Goal: Transaction & Acquisition: Download file/media

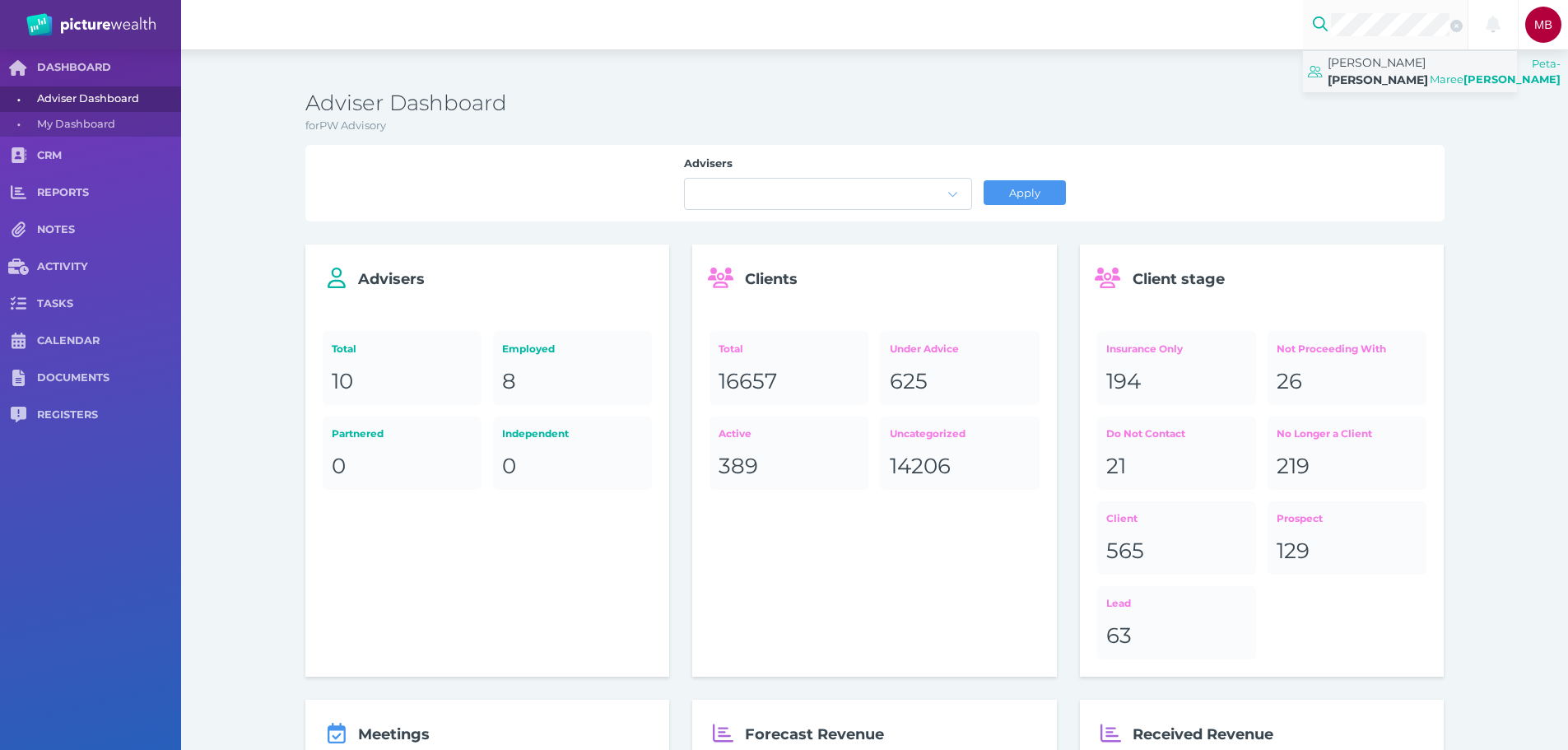
click at [1355, 66] on span "[PERSON_NAME]" at bounding box center [1377, 62] width 98 height 15
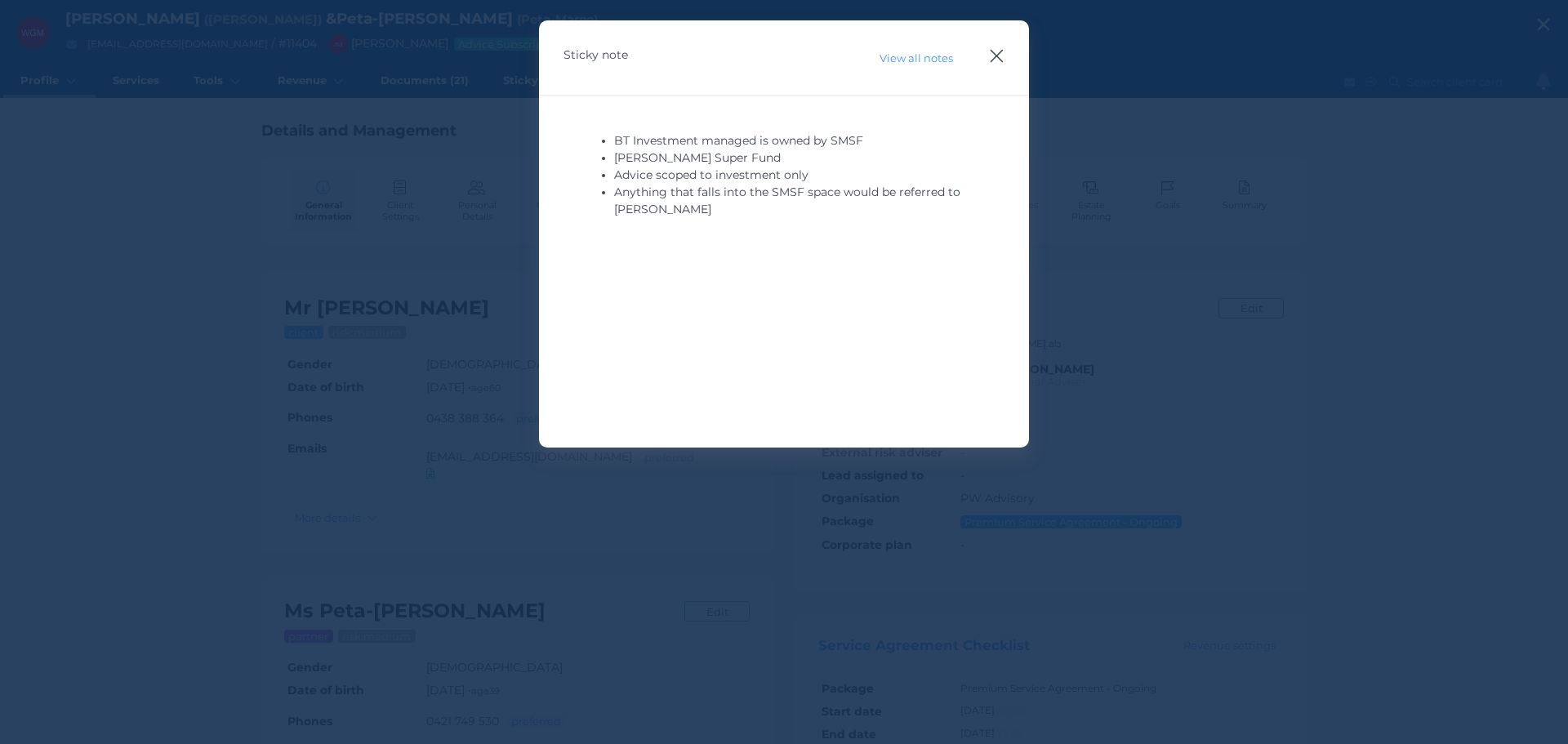
click at [997, 64] on icon "button" at bounding box center [997, 56] width 16 height 21
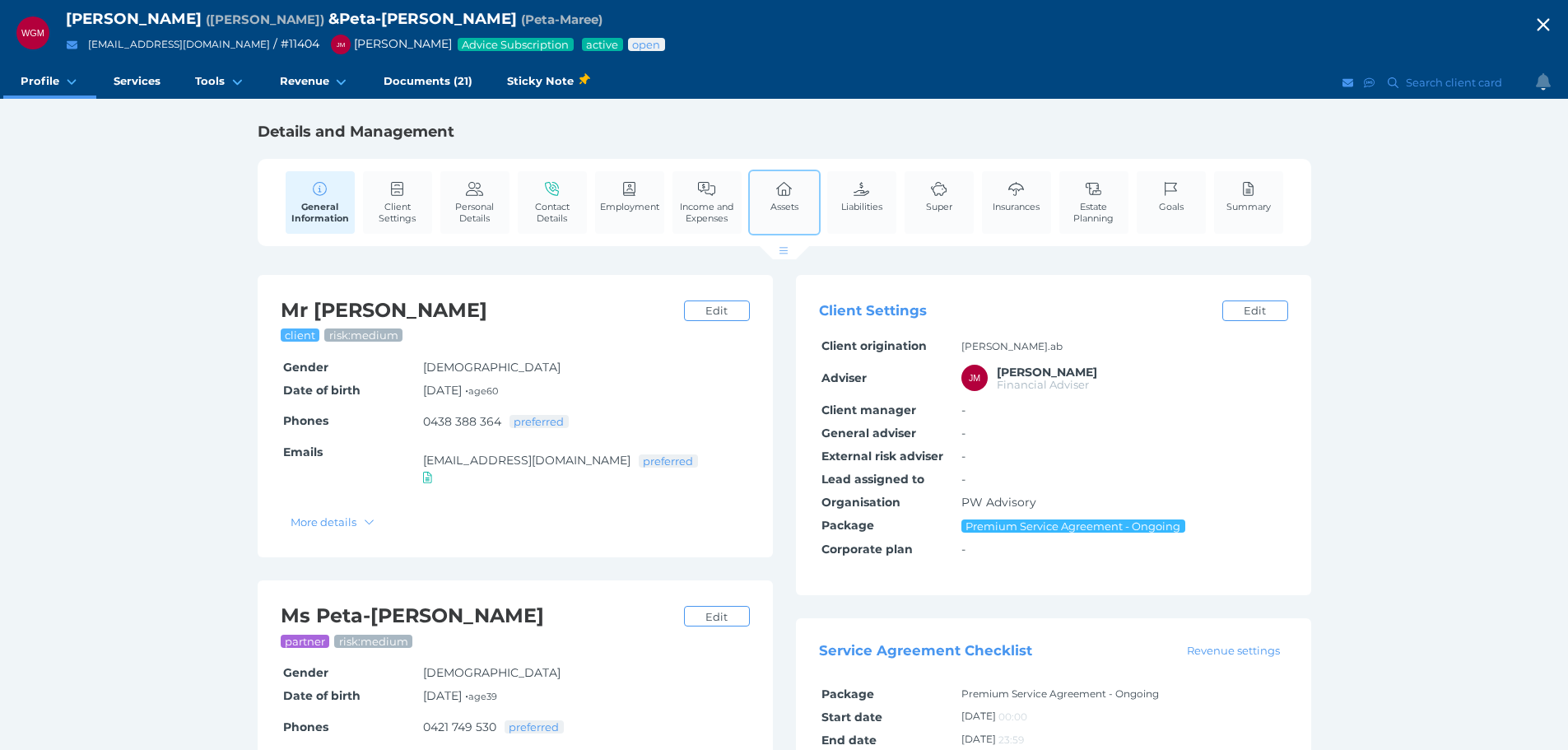
click at [788, 201] on span "Assets" at bounding box center [784, 206] width 28 height 11
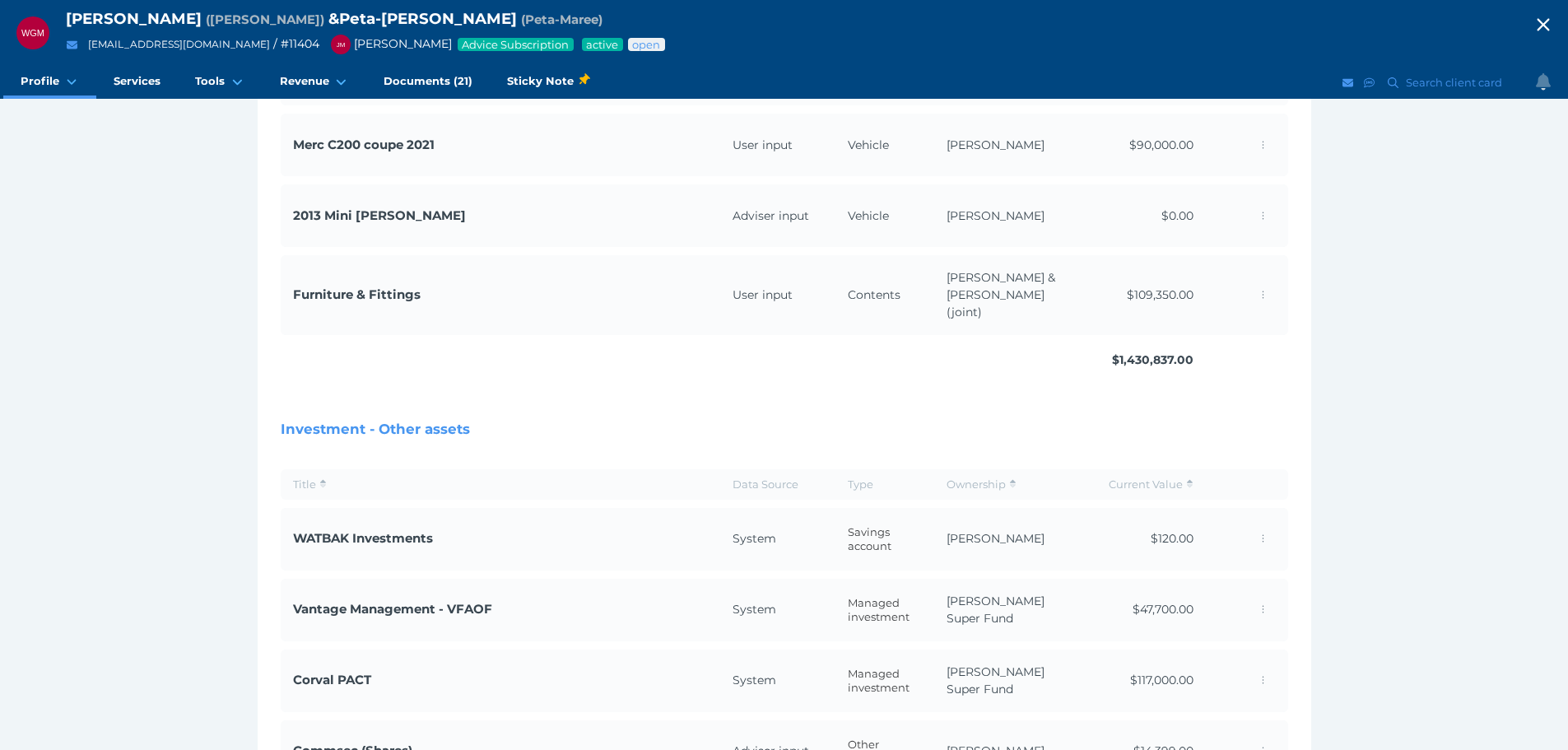
scroll to position [504, 0]
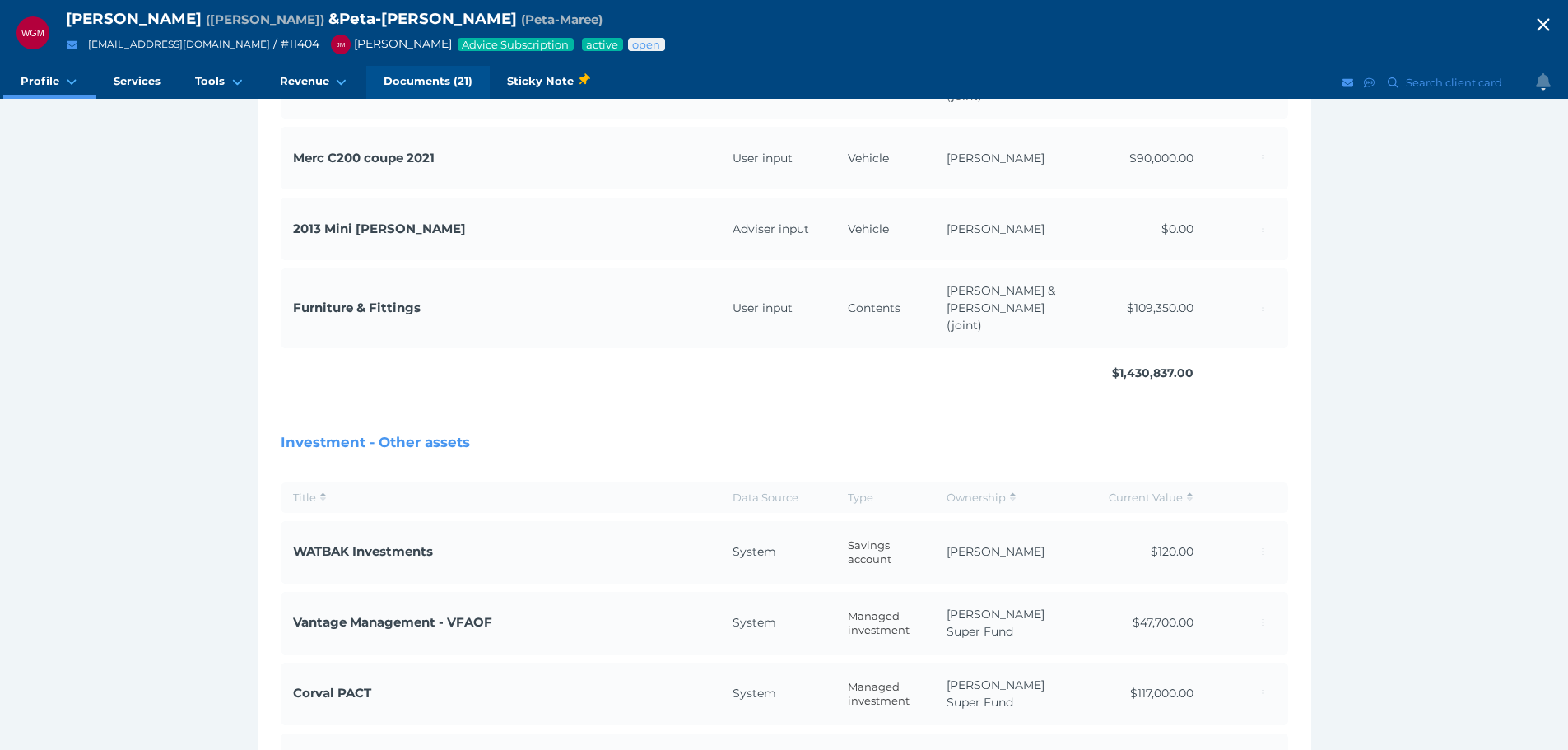
click at [435, 74] on span "Documents (21)" at bounding box center [428, 80] width 89 height 14
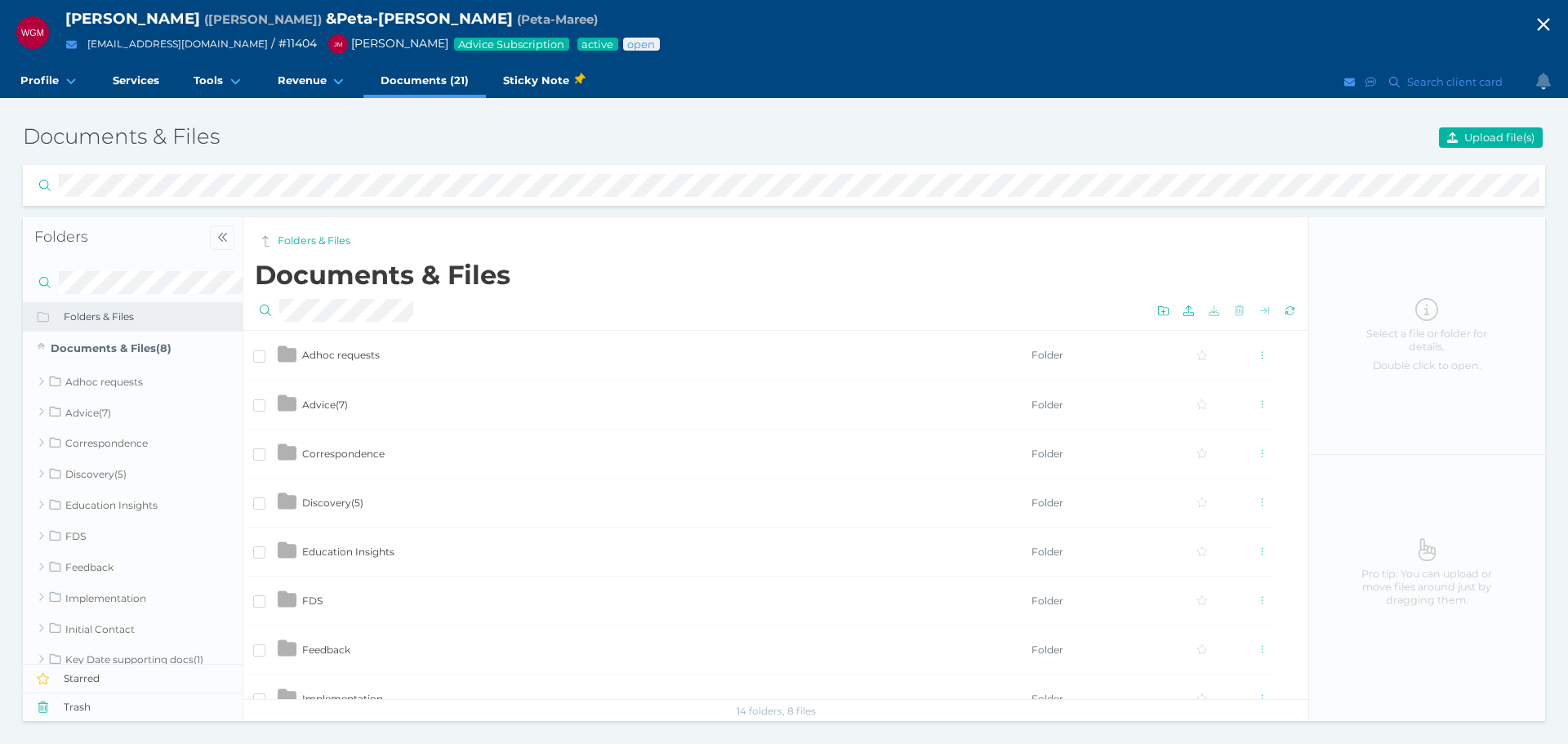
click at [325, 493] on td "Discovery ( 5 )" at bounding box center [666, 502] width 730 height 49
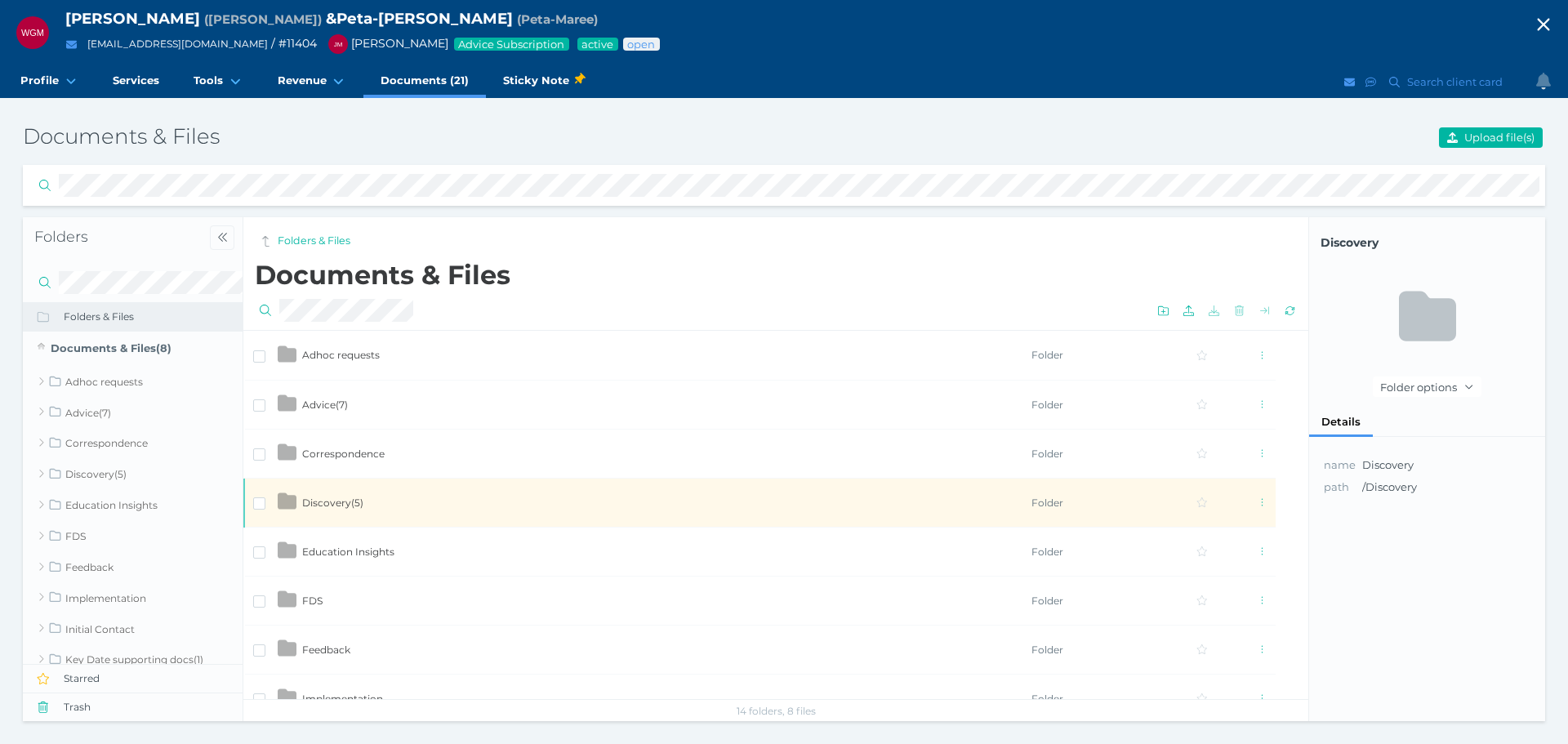
click at [345, 498] on span "Discovery ( 5 )" at bounding box center [332, 502] width 61 height 12
click at [320, 496] on span "Discovery ( 5 )" at bounding box center [332, 502] width 61 height 12
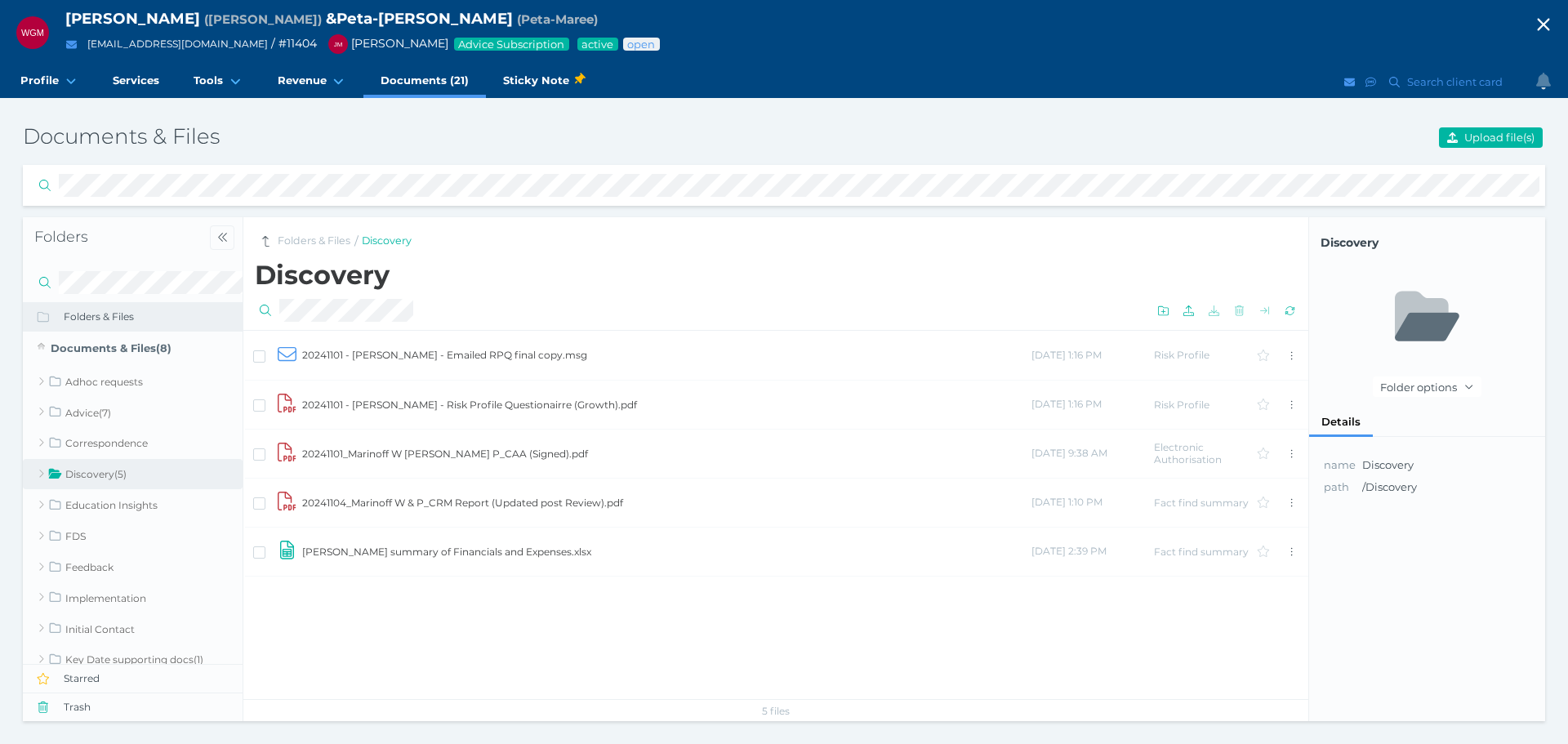
click at [545, 501] on td "20241104_Marinoff W & P_CRM Report (Updated post Review).pdf" at bounding box center [666, 502] width 730 height 49
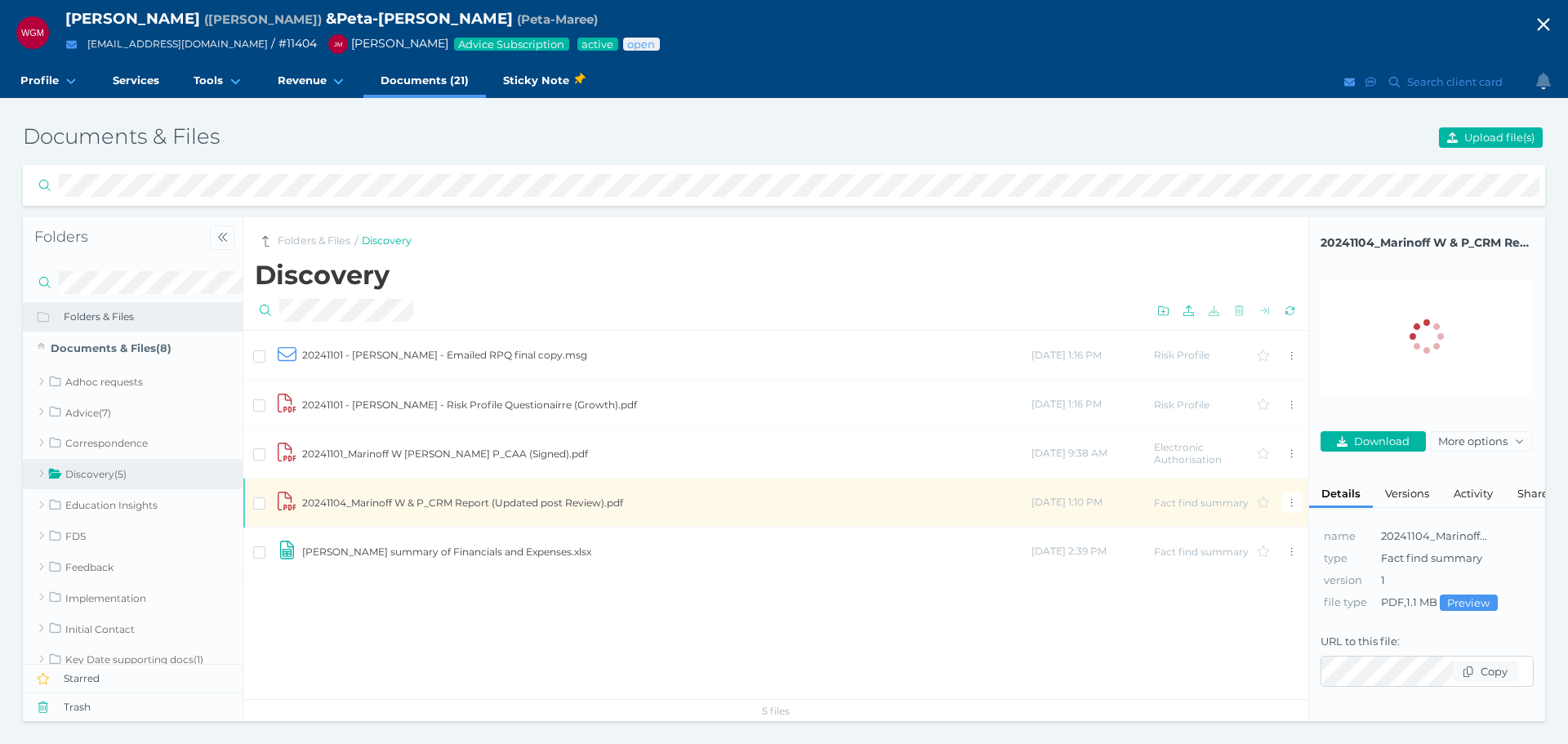
click at [475, 496] on td "20241104_Marinoff W & P_CRM Report (Updated post Review).pdf" at bounding box center [666, 502] width 730 height 49
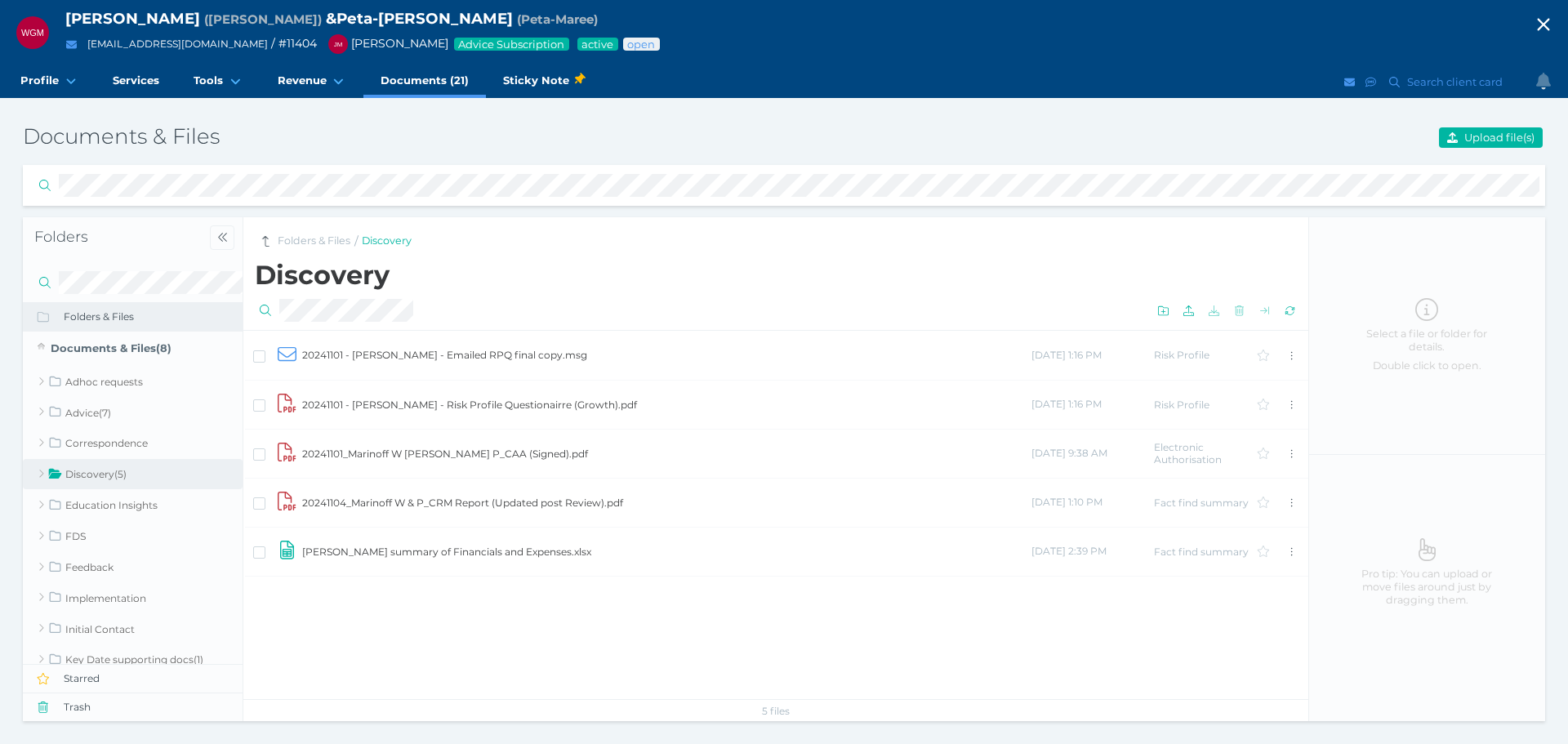
click at [475, 496] on td "20241104_Marinoff W & P_CRM Report (Updated post Review).pdf" at bounding box center [666, 502] width 730 height 49
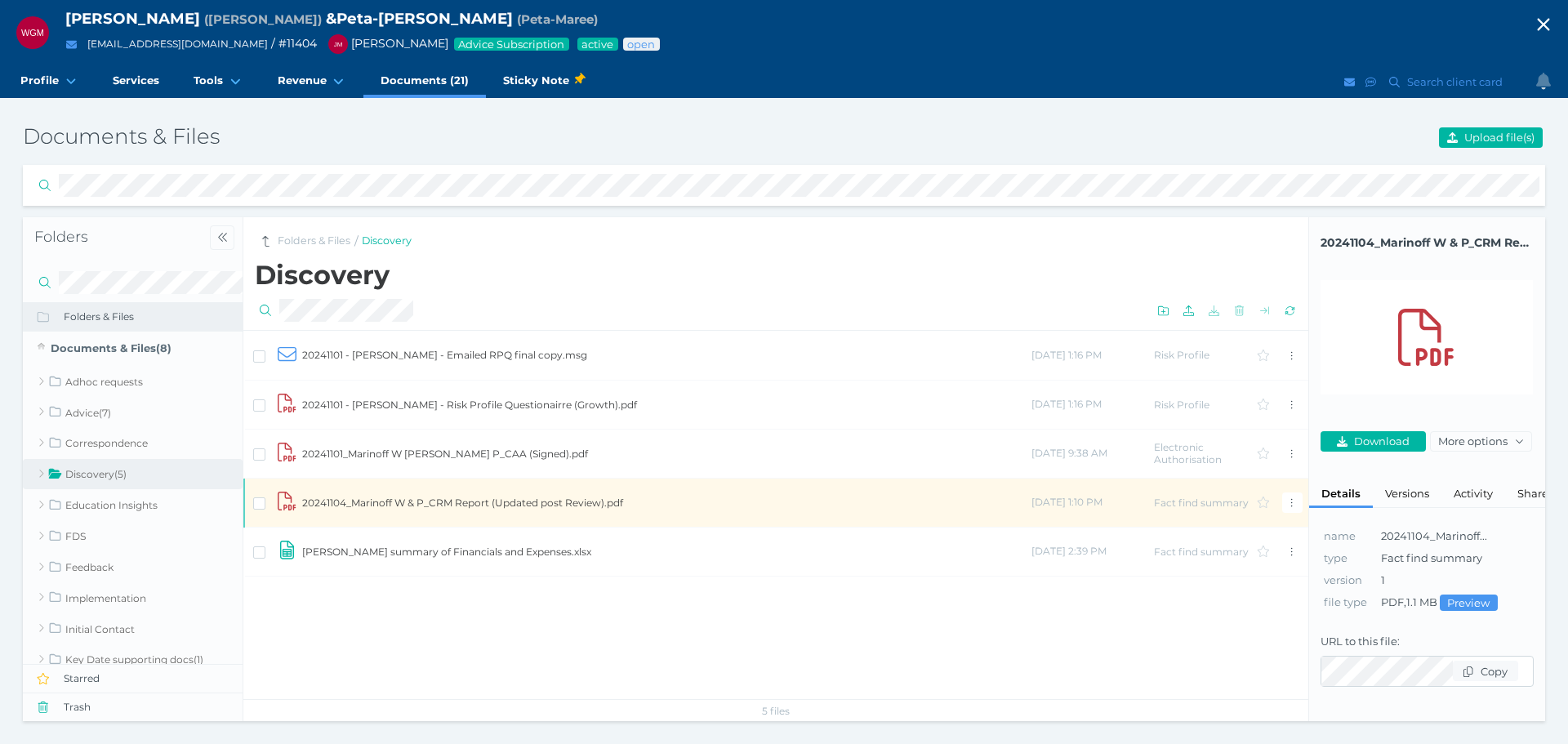
drag, startPoint x: 498, startPoint y: 403, endPoint x: 345, endPoint y: 414, distance: 153.4
click at [498, 403] on td "20241101 - [PERSON_NAME] - Risk Profile Questionairre (Growth).pdf" at bounding box center [666, 404] width 730 height 49
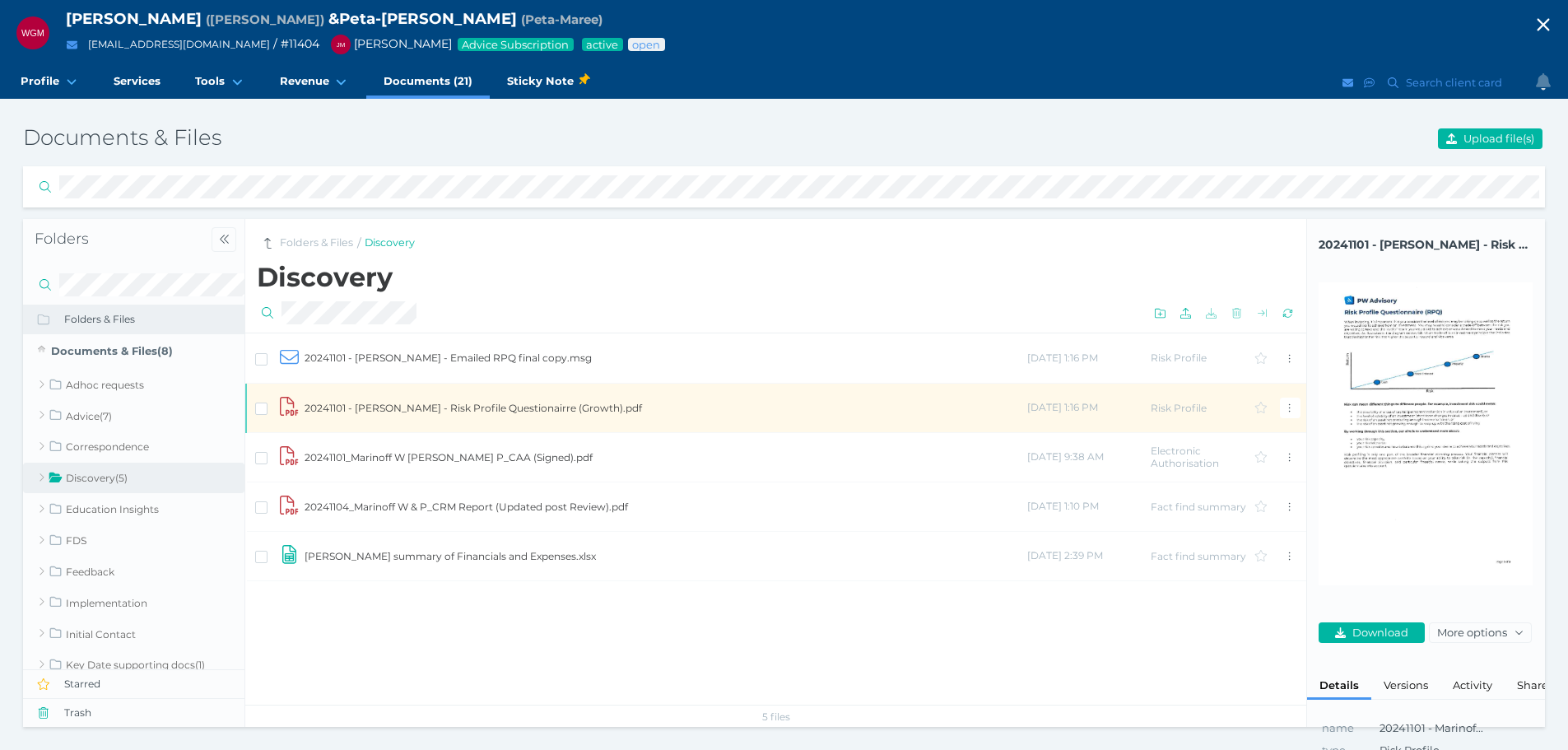
drag, startPoint x: 558, startPoint y: 407, endPoint x: 577, endPoint y: 407, distance: 19.0
click at [560, 407] on td "20241101 - [PERSON_NAME] - Risk Profile Questionairre (Growth).pdf" at bounding box center [664, 408] width 723 height 49
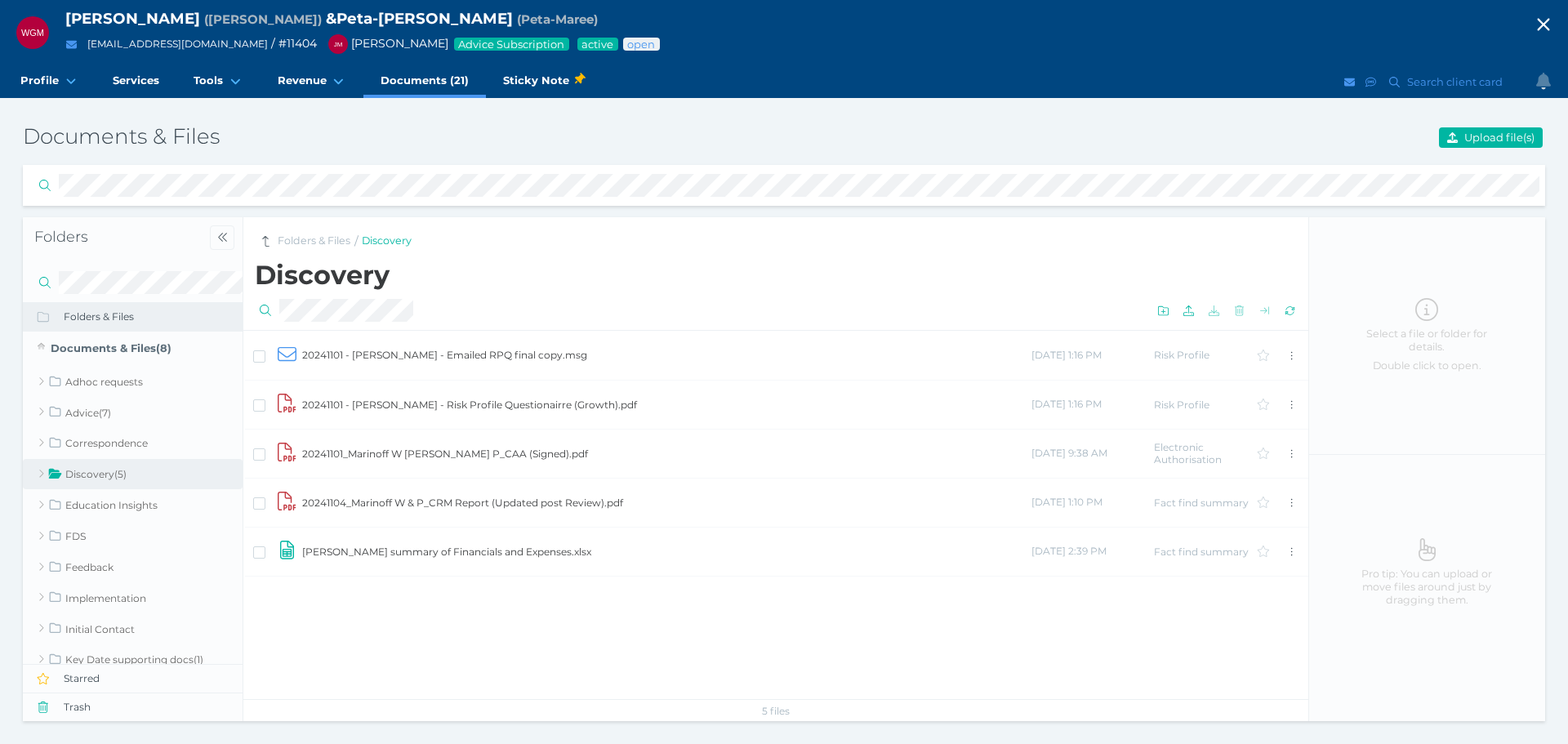
drag, startPoint x: 442, startPoint y: 402, endPoint x: 641, endPoint y: 424, distance: 200.2
click at [442, 402] on td "20241101 - [PERSON_NAME] - Risk Profile Questionairre (Growth).pdf" at bounding box center [666, 404] width 730 height 49
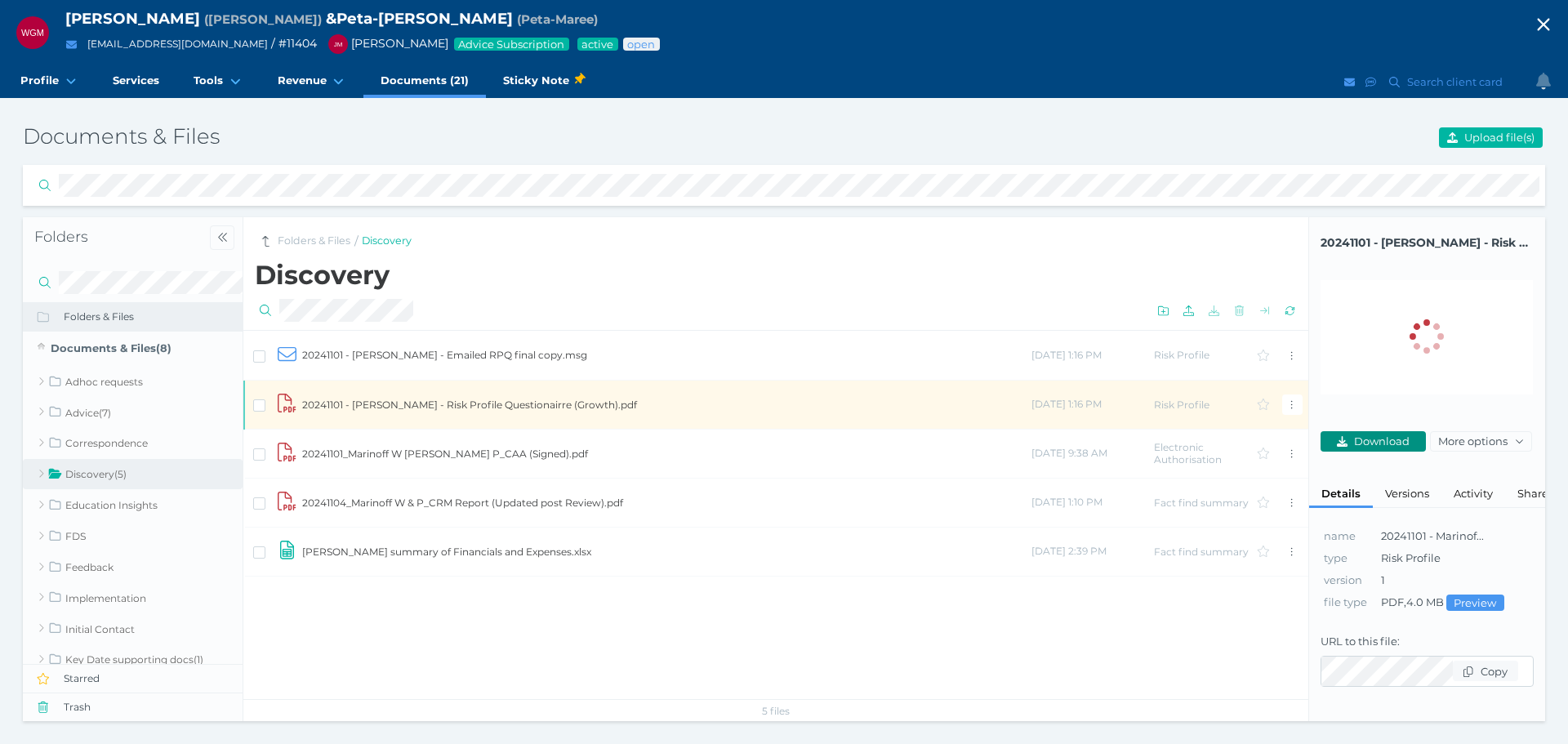
click at [1391, 435] on span "Download" at bounding box center [1383, 441] width 67 height 13
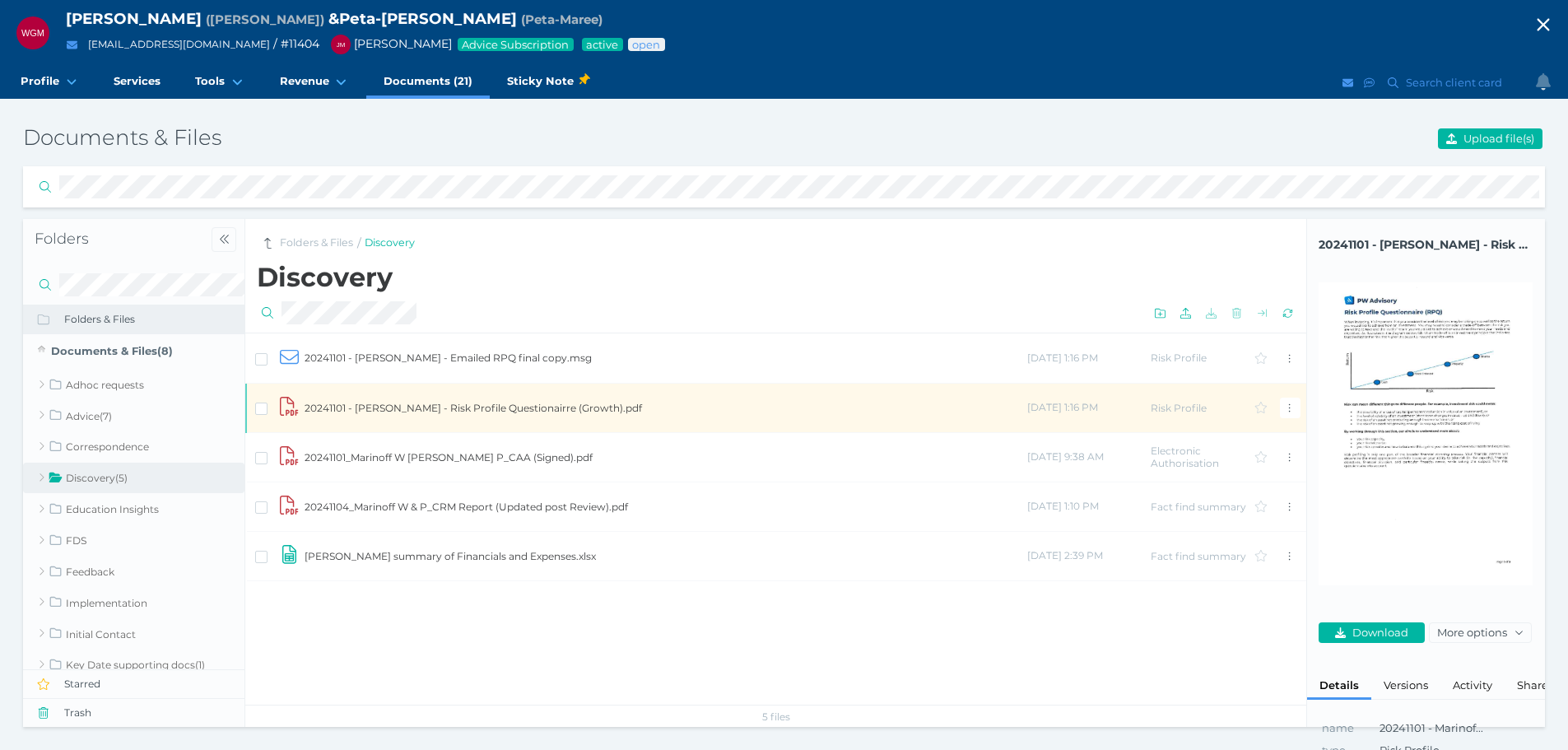
drag, startPoint x: 480, startPoint y: 447, endPoint x: 581, endPoint y: 449, distance: 101.0
click at [480, 447] on td "20241101_Marinoff W [PERSON_NAME] P_CAA (Signed).pdf" at bounding box center [664, 457] width 723 height 49
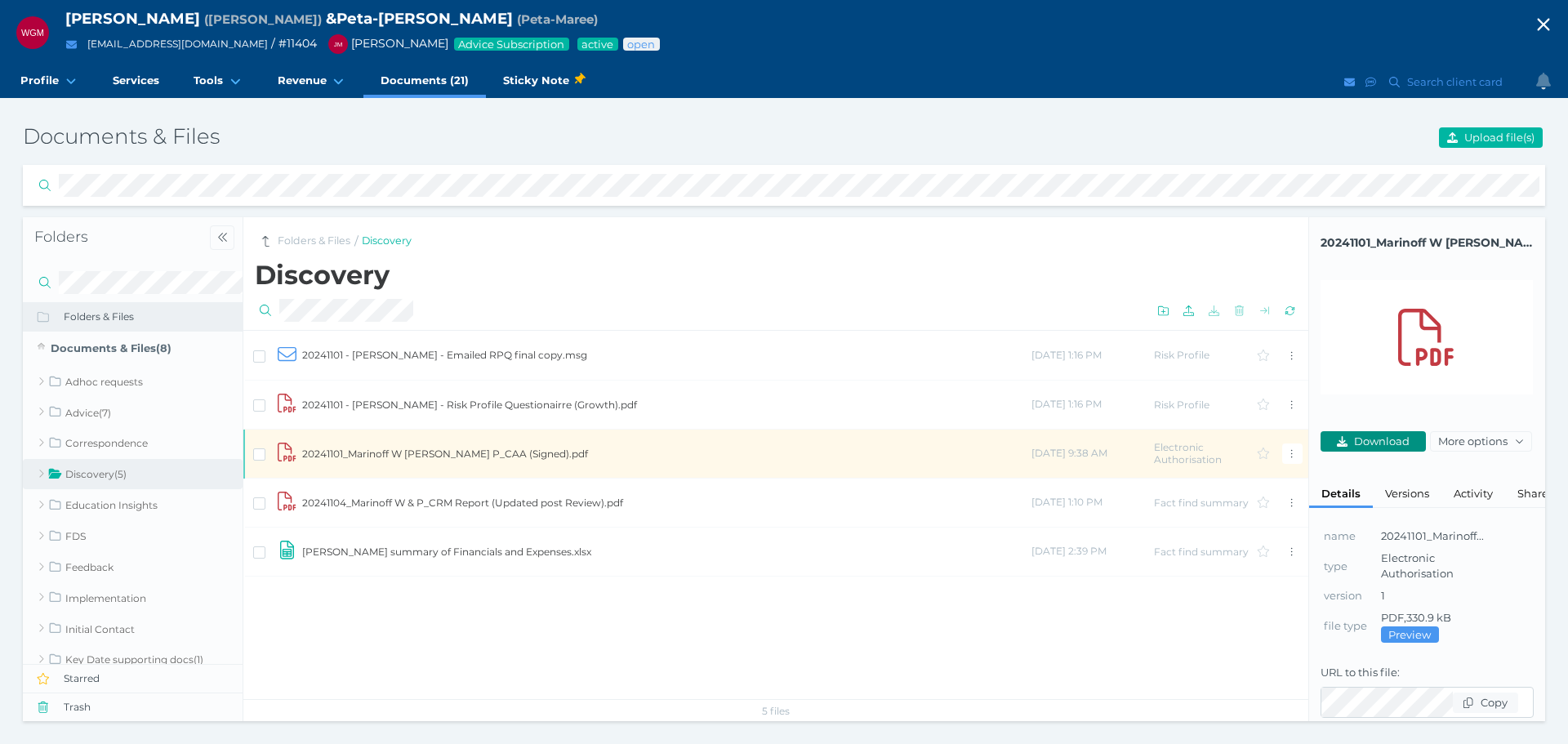
click at [1399, 439] on span "Download" at bounding box center [1383, 441] width 67 height 13
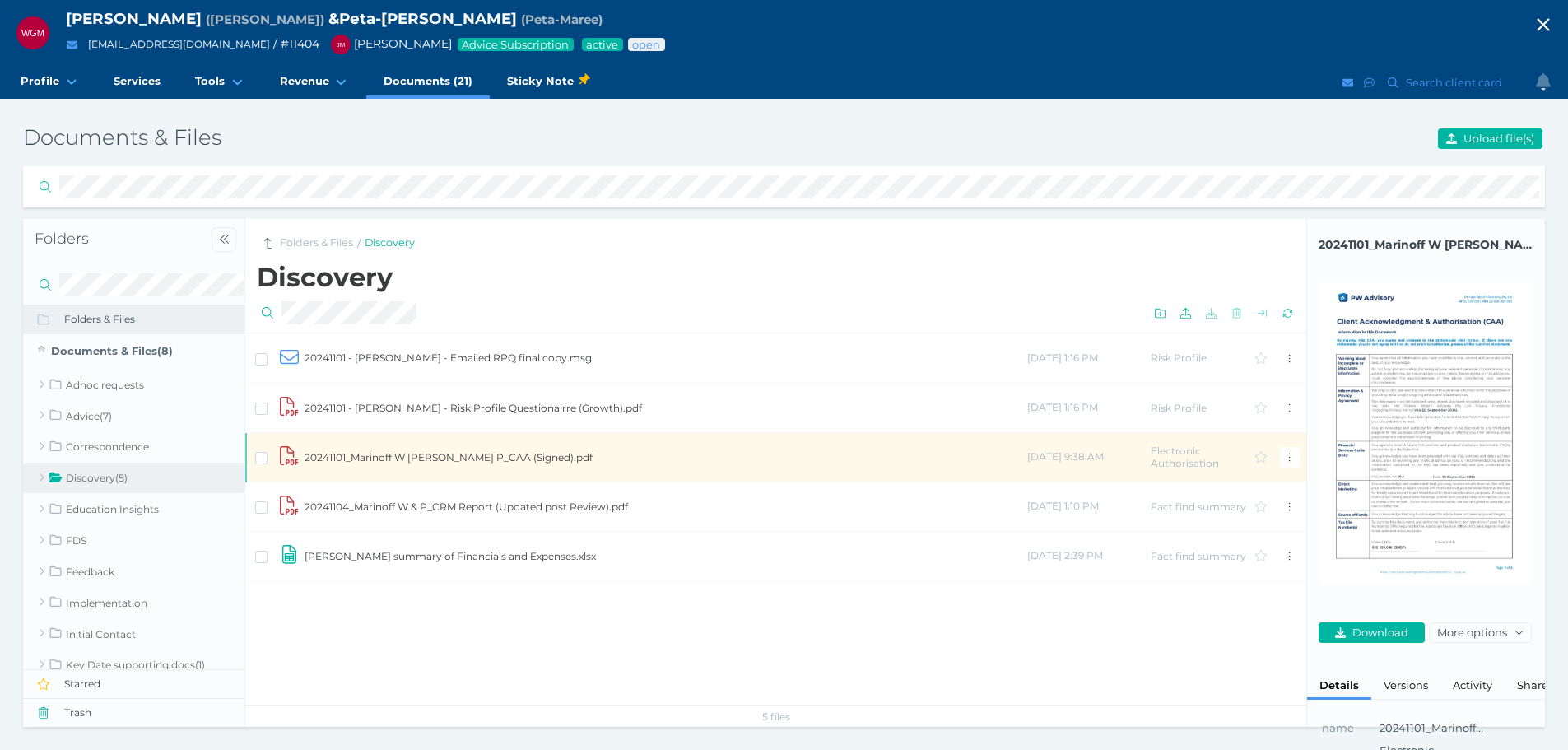
drag, startPoint x: 114, startPoint y: 316, endPoint x: 208, endPoint y: 322, distance: 94.2
click at [114, 316] on span "Folders & Files" at bounding box center [155, 320] width 181 height 13
click at [89, 325] on span "Folders & Files" at bounding box center [155, 320] width 181 height 13
click at [136, 349] on link "Documents & Files ( 8 )" at bounding box center [133, 352] width 221 height 35
